Goal: Information Seeking & Learning: Learn about a topic

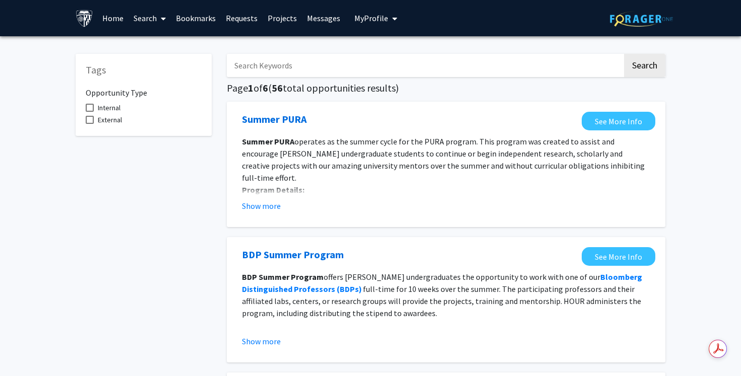
click at [153, 14] on link "Search" at bounding box center [149, 18] width 42 height 35
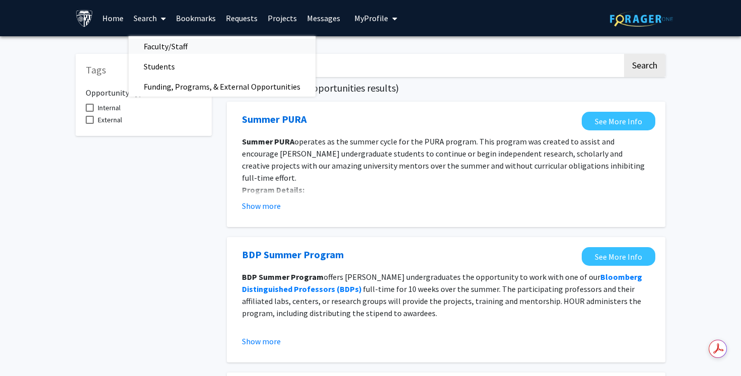
click at [153, 42] on span "Faculty/Staff" at bounding box center [165, 46] width 74 height 20
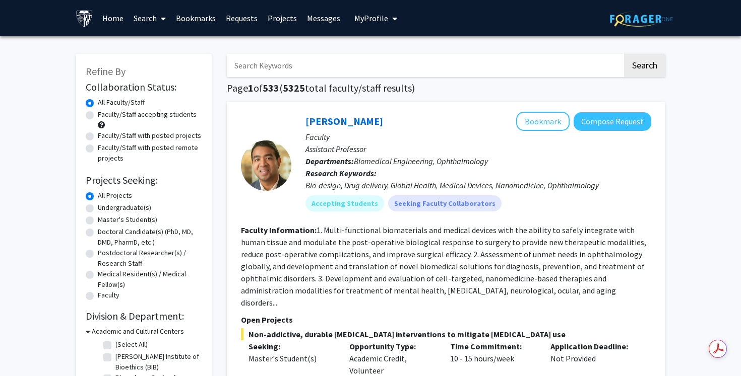
click at [285, 72] on input "Search Keywords" at bounding box center [424, 65] width 395 height 23
click at [624, 54] on button "Search" at bounding box center [644, 65] width 41 height 23
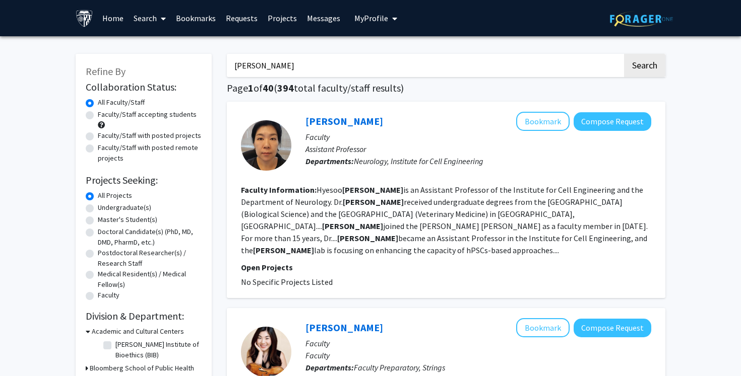
click at [243, 71] on input "[PERSON_NAME]" at bounding box center [424, 65] width 395 height 23
paste input "Deok-Ho K"
type input "[PERSON_NAME]"
click at [624, 54] on button "Search" at bounding box center [644, 65] width 41 height 23
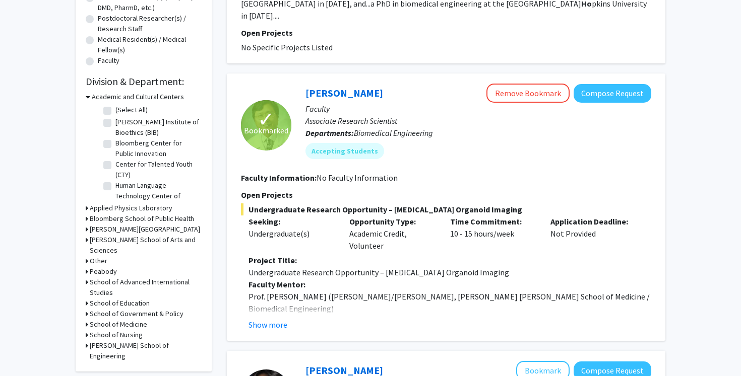
scroll to position [237, 0]
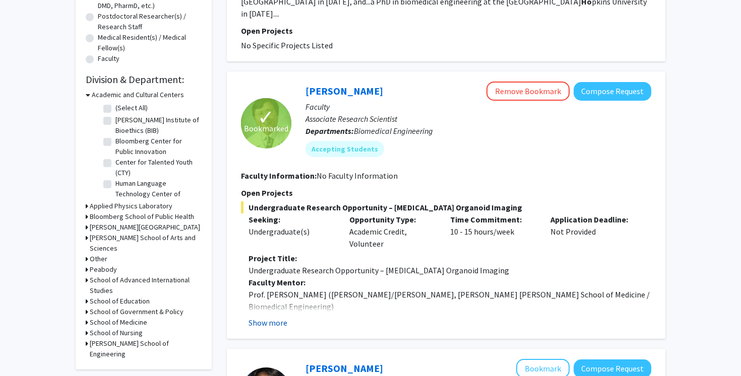
click at [274, 317] on button "Show more" at bounding box center [267, 323] width 39 height 12
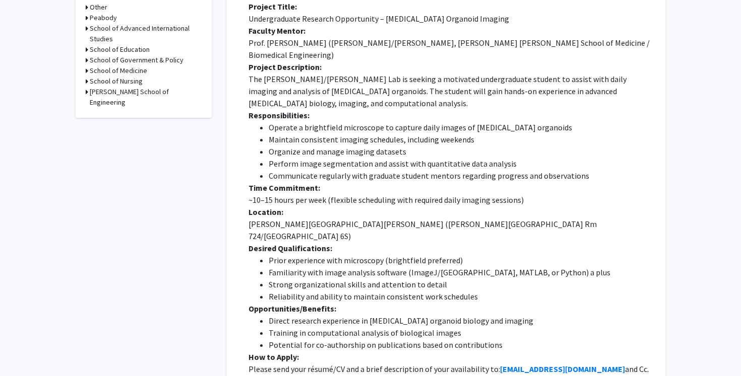
scroll to position [498, 0]
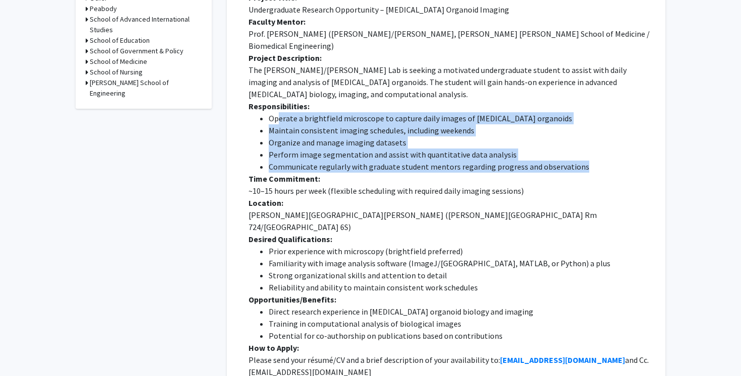
drag, startPoint x: 276, startPoint y: 83, endPoint x: 582, endPoint y: 128, distance: 309.0
click at [582, 128] on ul "Operate a brightfield microscope to capture daily images of [MEDICAL_DATA] orga…" at bounding box center [449, 142] width 403 height 60
click at [582, 161] on li "Communicate regularly with graduate student mentors regarding progress and obse…" at bounding box center [460, 167] width 382 height 12
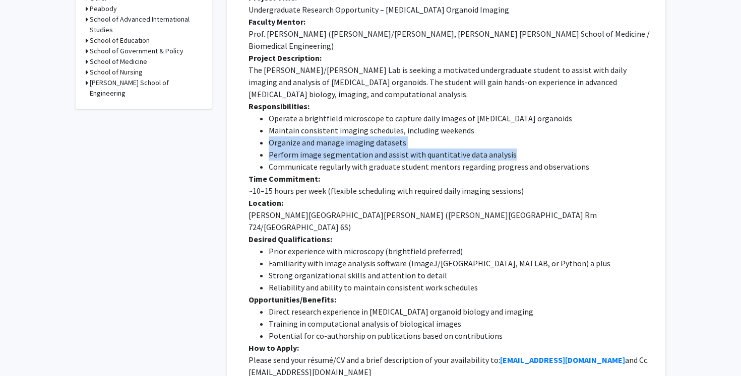
drag, startPoint x: 515, startPoint y: 115, endPoint x: 257, endPoint y: 112, distance: 258.4
click at [257, 112] on ul "Operate a brightfield microscope to capture daily images of [MEDICAL_DATA] orga…" at bounding box center [449, 142] width 403 height 60
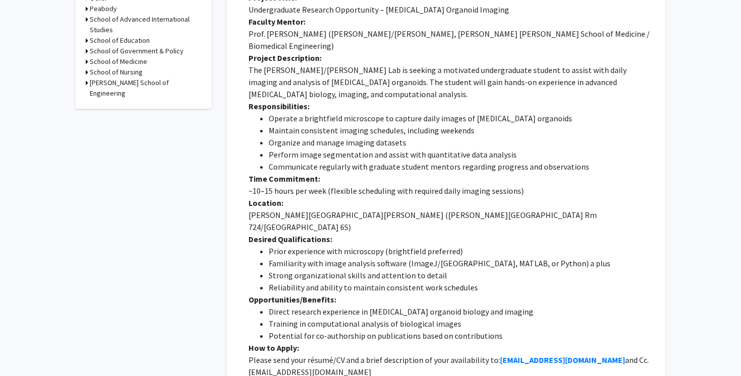
click at [364, 245] on li "Prior experience with microscopy (brightfield preferred)" at bounding box center [460, 251] width 382 height 12
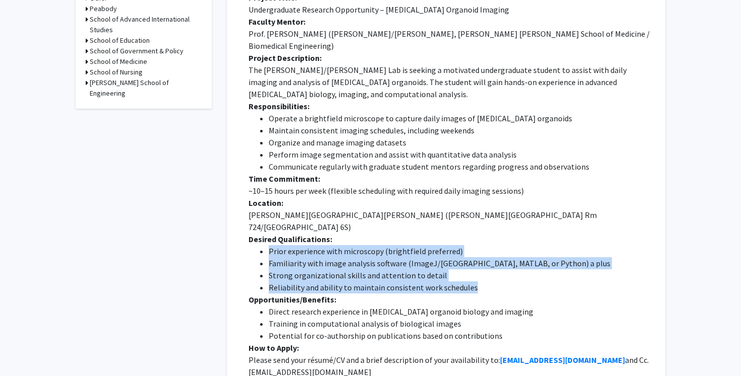
drag, startPoint x: 267, startPoint y: 202, endPoint x: 478, endPoint y: 239, distance: 213.8
click at [478, 245] on ul "Prior experience with microscopy (brightfield preferred) Familiarity with image…" at bounding box center [449, 269] width 403 height 48
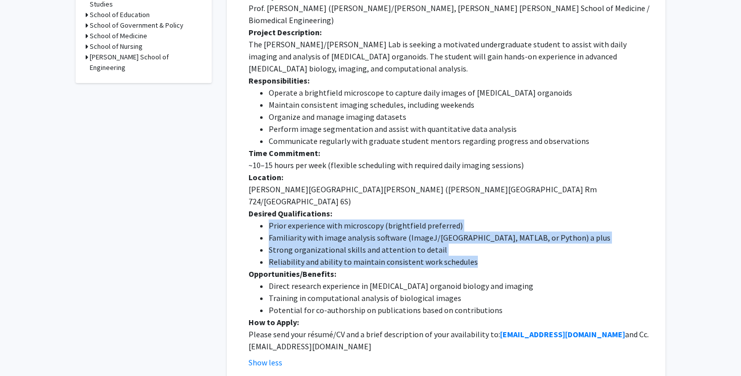
scroll to position [524, 0]
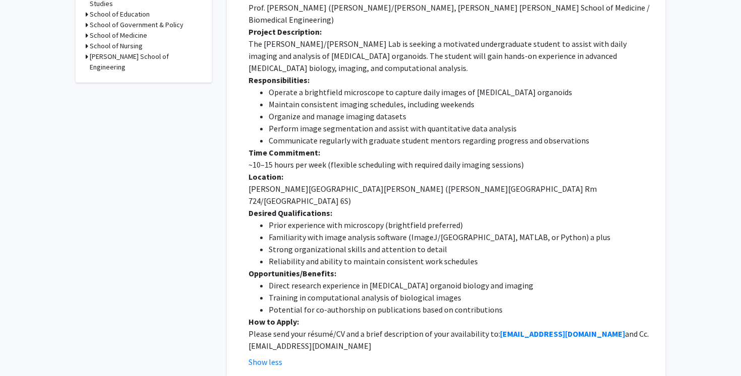
click at [331, 280] on li "Direct research experience in [MEDICAL_DATA] organoid biology and imaging" at bounding box center [460, 286] width 382 height 12
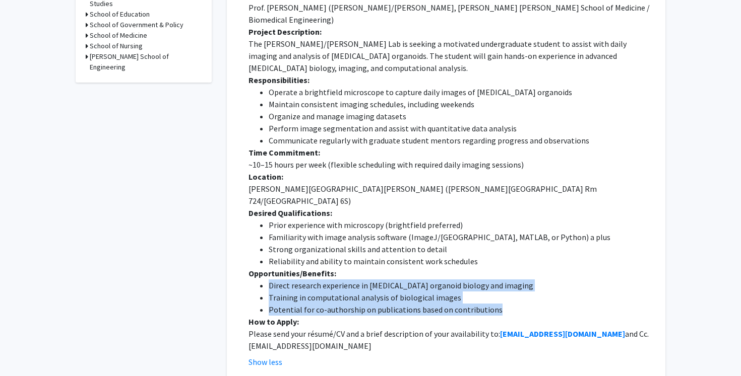
drag, startPoint x: 271, startPoint y: 237, endPoint x: 495, endPoint y: 261, distance: 225.4
click at [495, 280] on ul "Direct research experience in [MEDICAL_DATA] organoid biology and imaging Train…" at bounding box center [449, 298] width 403 height 36
click at [453, 292] on li "Training in computational analysis of biological images" at bounding box center [460, 298] width 382 height 12
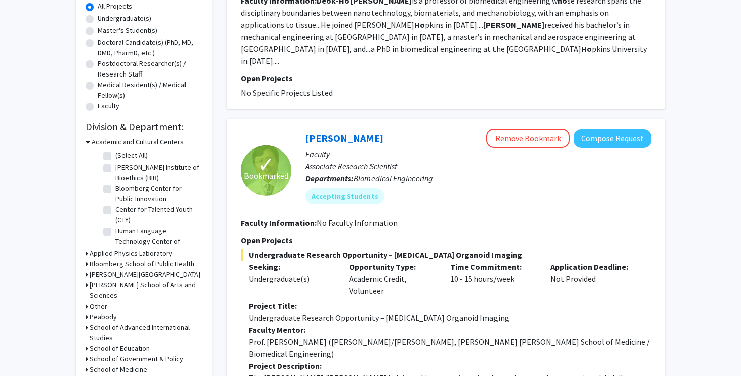
scroll to position [0, 0]
